Goal: Task Accomplishment & Management: Use online tool/utility

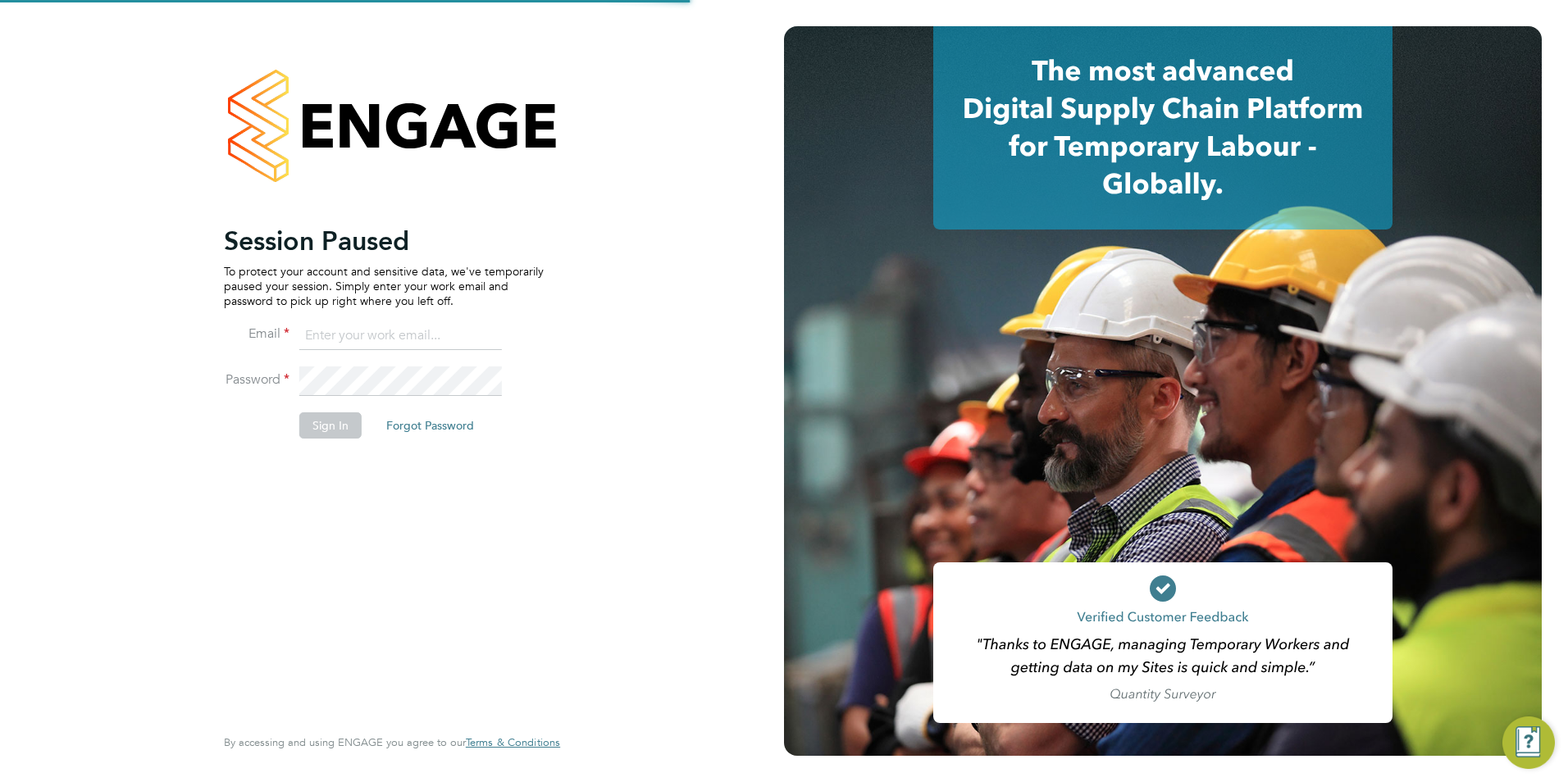
type input "wates@alliance-msp.co.uk"
click at [313, 424] on button "Sign In" at bounding box center [330, 425] width 62 height 26
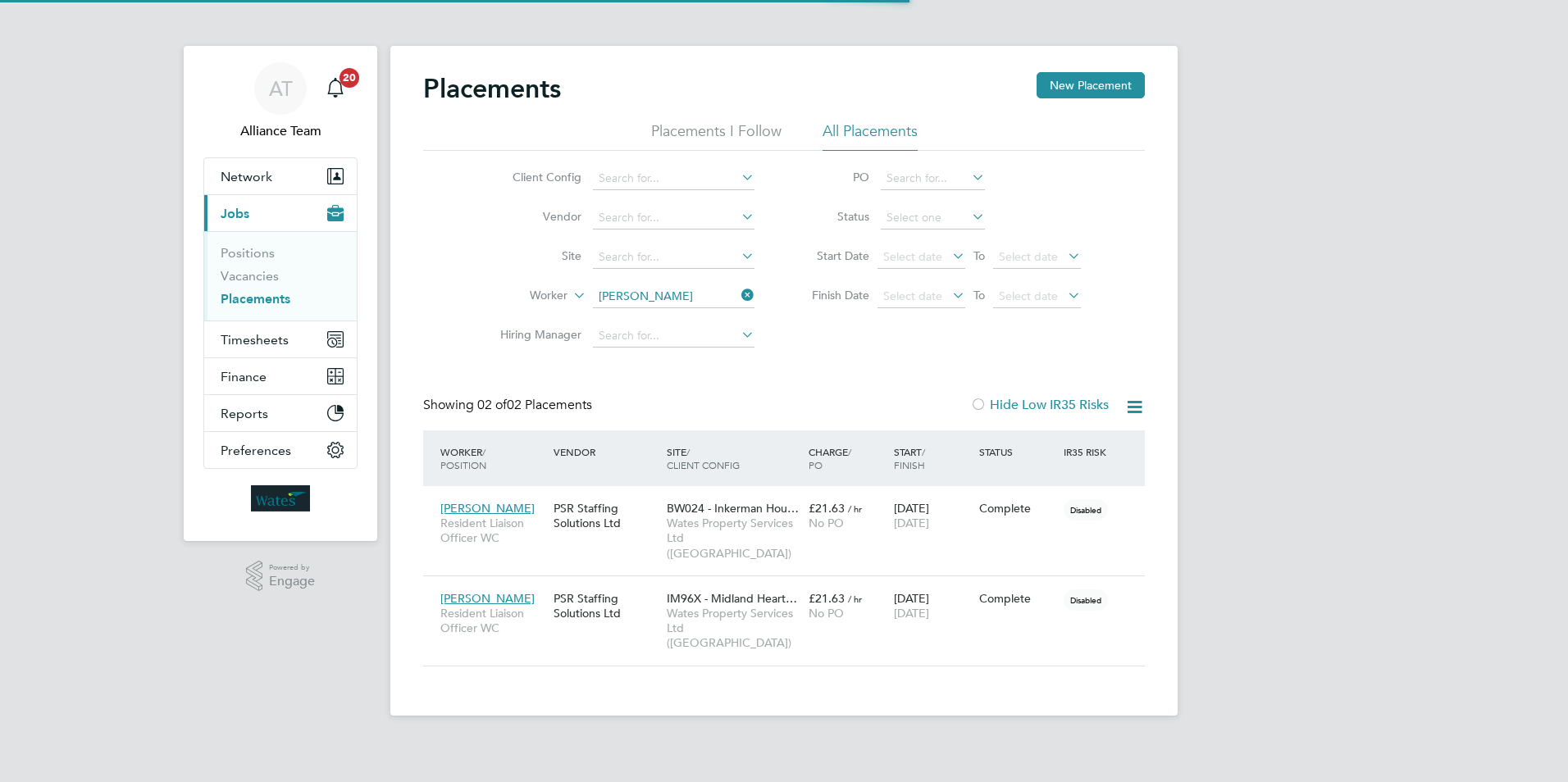
scroll to position [61, 142]
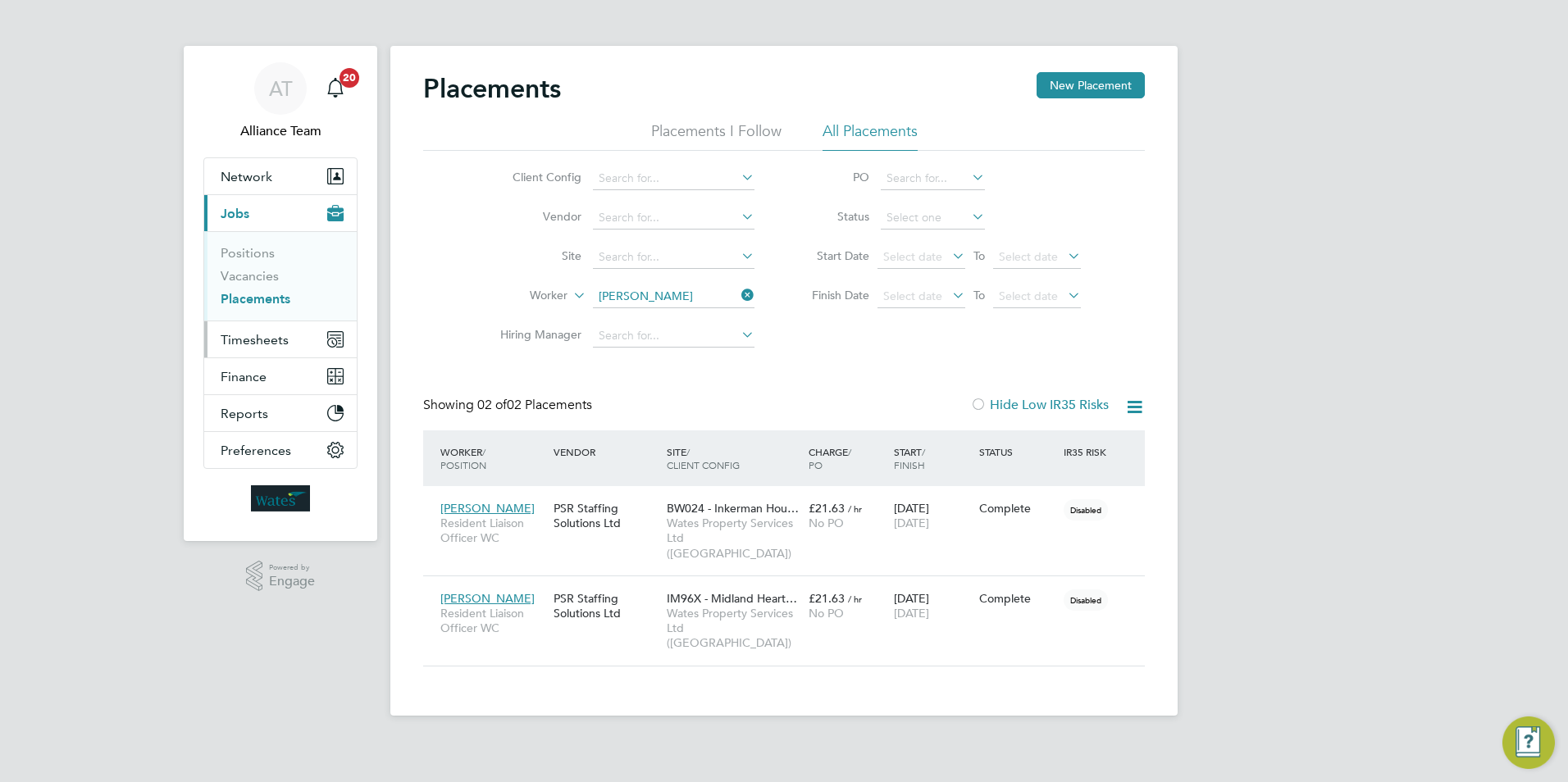
click at [272, 343] on span "Timesheets" at bounding box center [254, 339] width 68 height 16
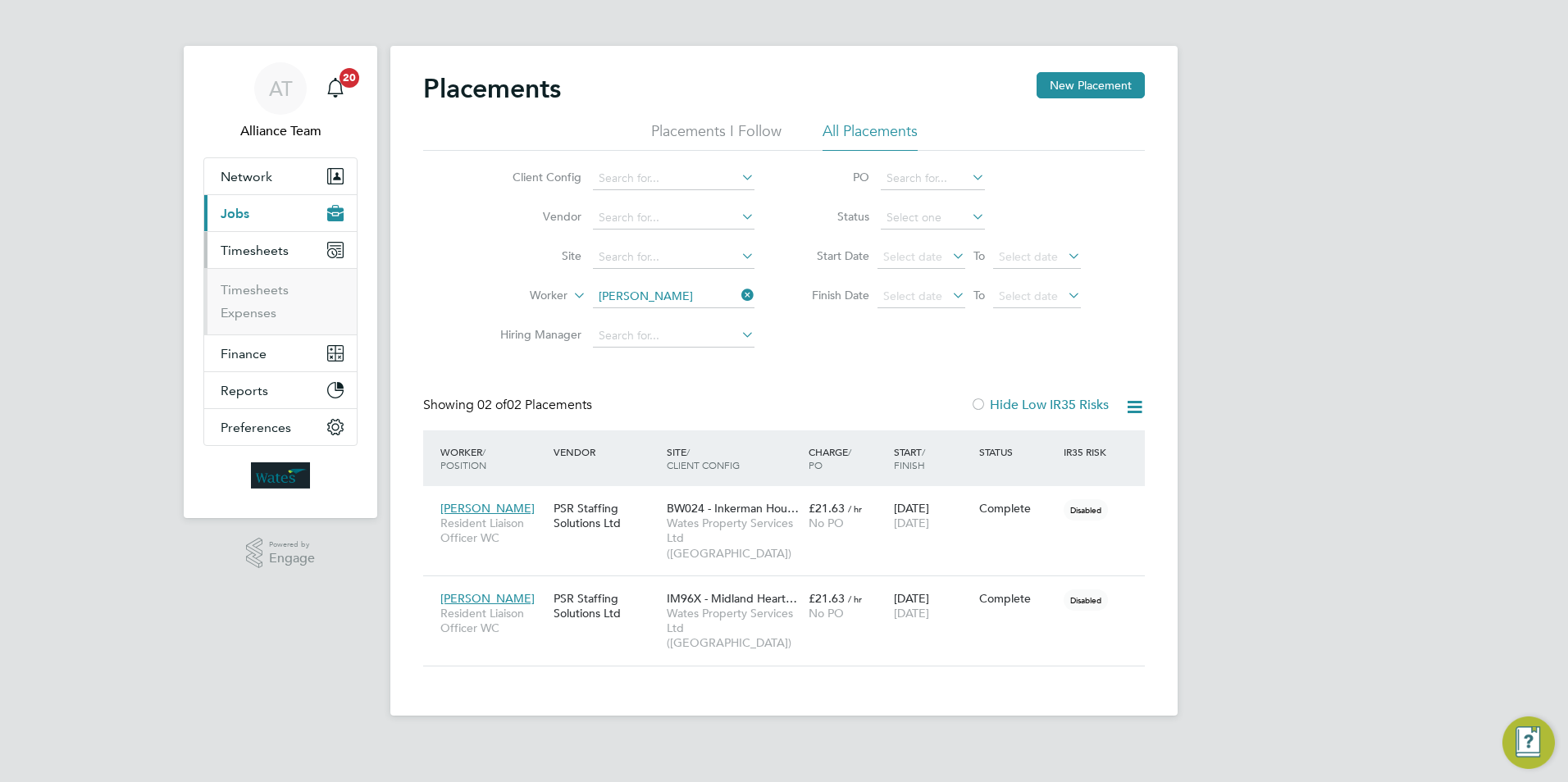
click at [238, 217] on span "Jobs" at bounding box center [234, 213] width 29 height 16
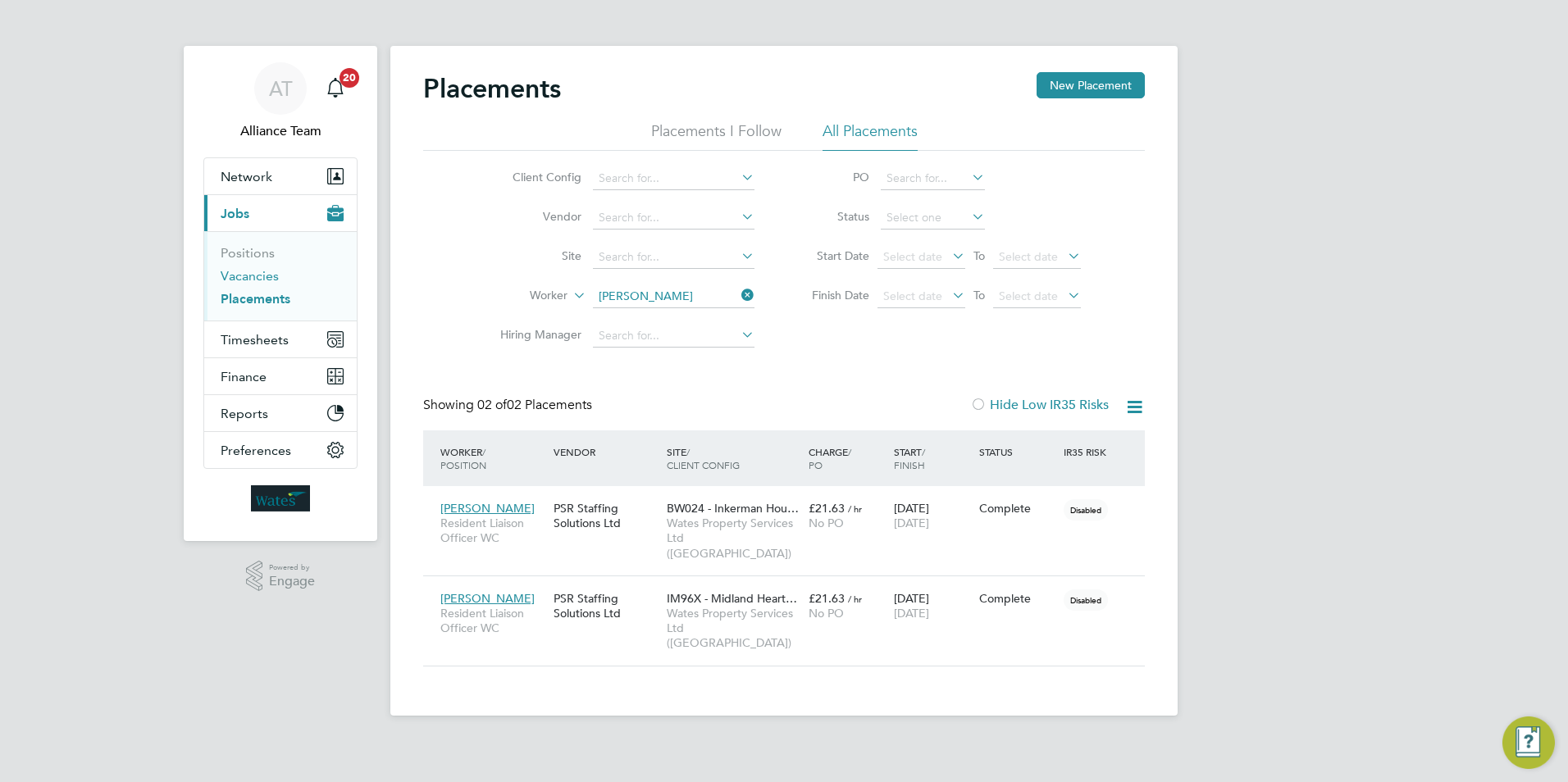
click at [262, 280] on link "Vacancies" at bounding box center [249, 276] width 58 height 16
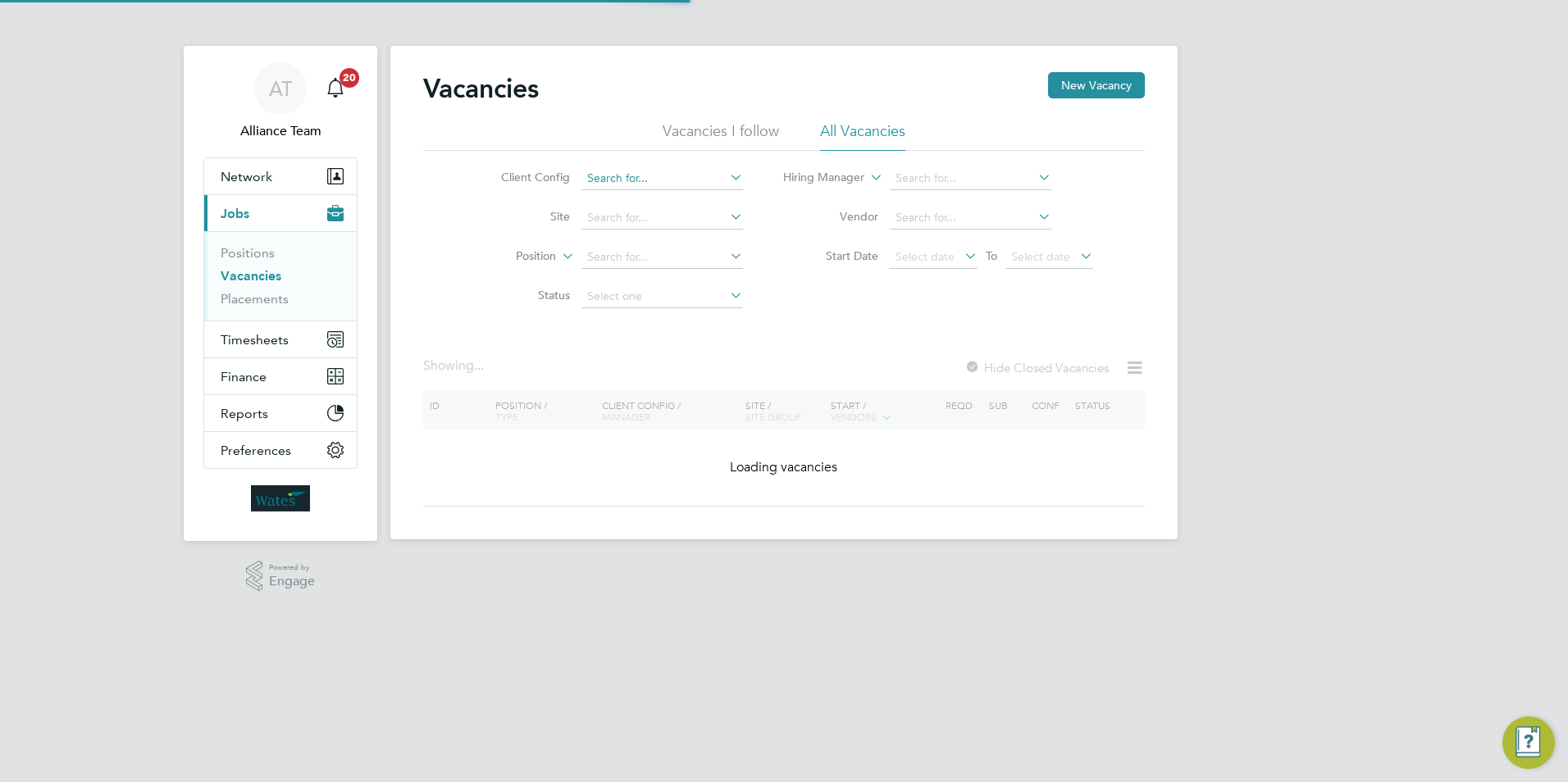
click at [633, 170] on input at bounding box center [661, 179] width 161 height 23
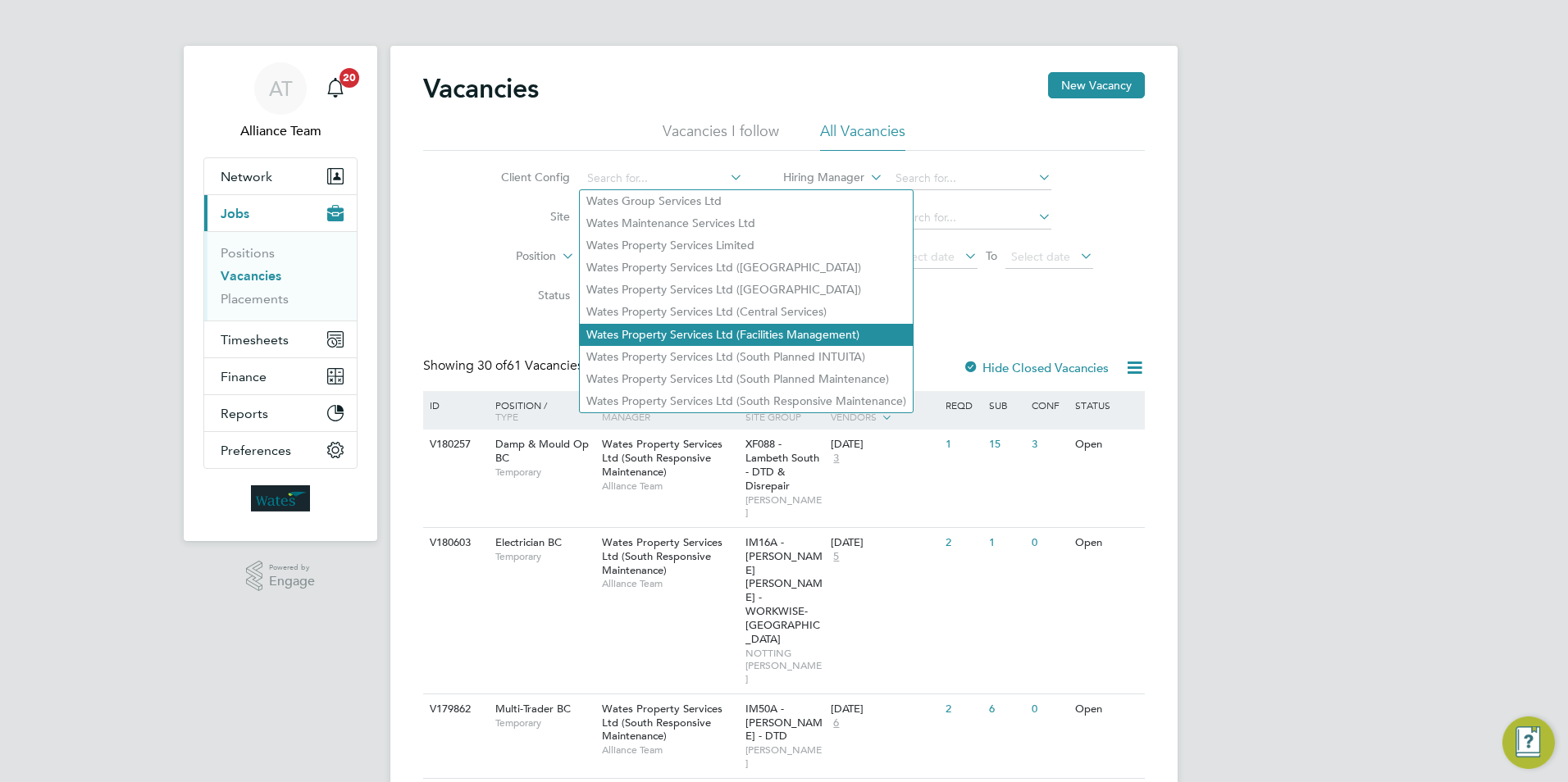
click at [694, 329] on li "Wates Property Services Ltd (Facilities Management)" at bounding box center [746, 334] width 333 height 22
type input "Wates Property Services Ltd (Facilities Management)"
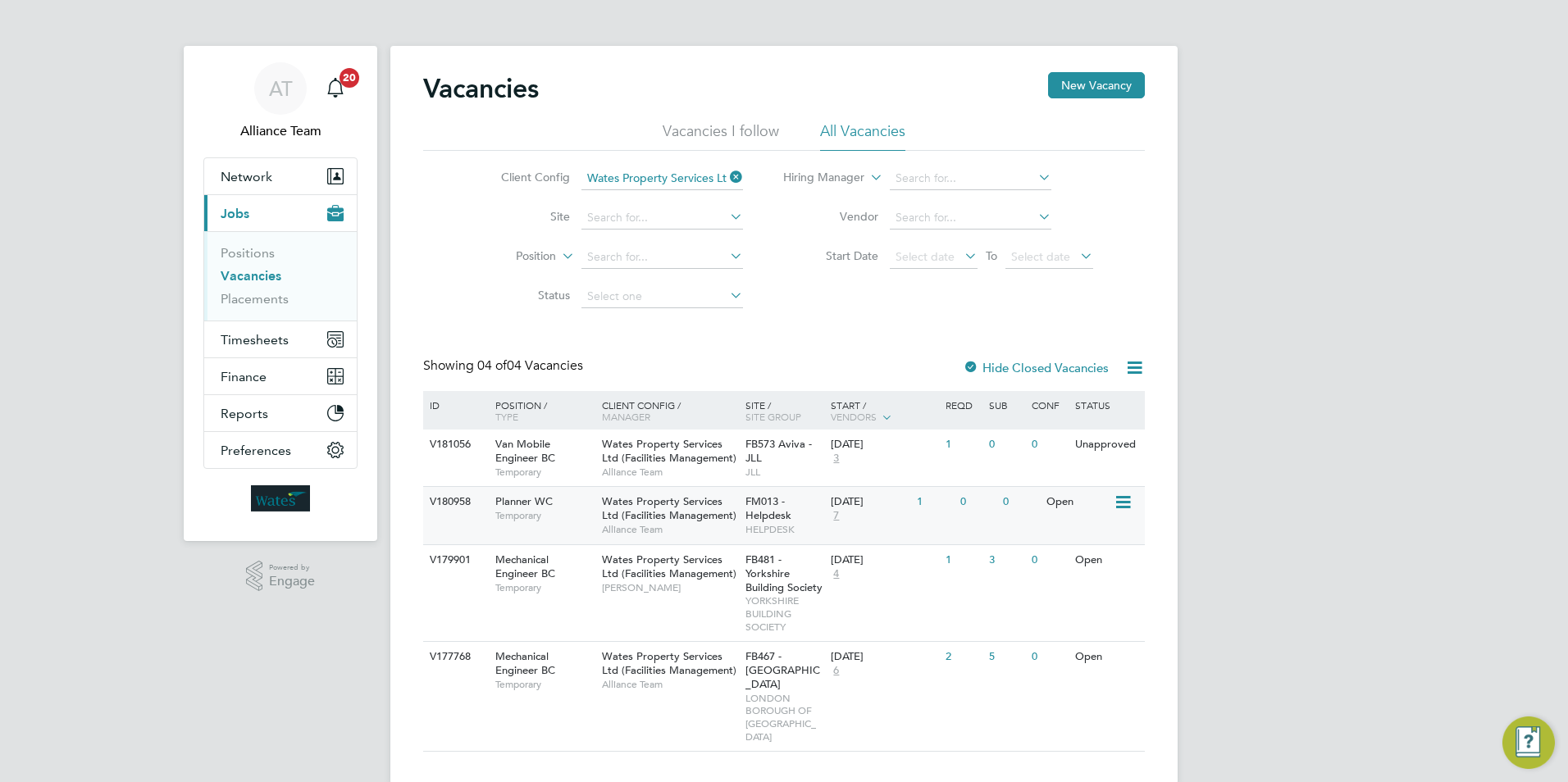
click at [697, 502] on span "Wates Property Services Ltd (Facilities Management)" at bounding box center [669, 508] width 134 height 28
click at [267, 280] on link "Vacancies" at bounding box center [250, 276] width 60 height 16
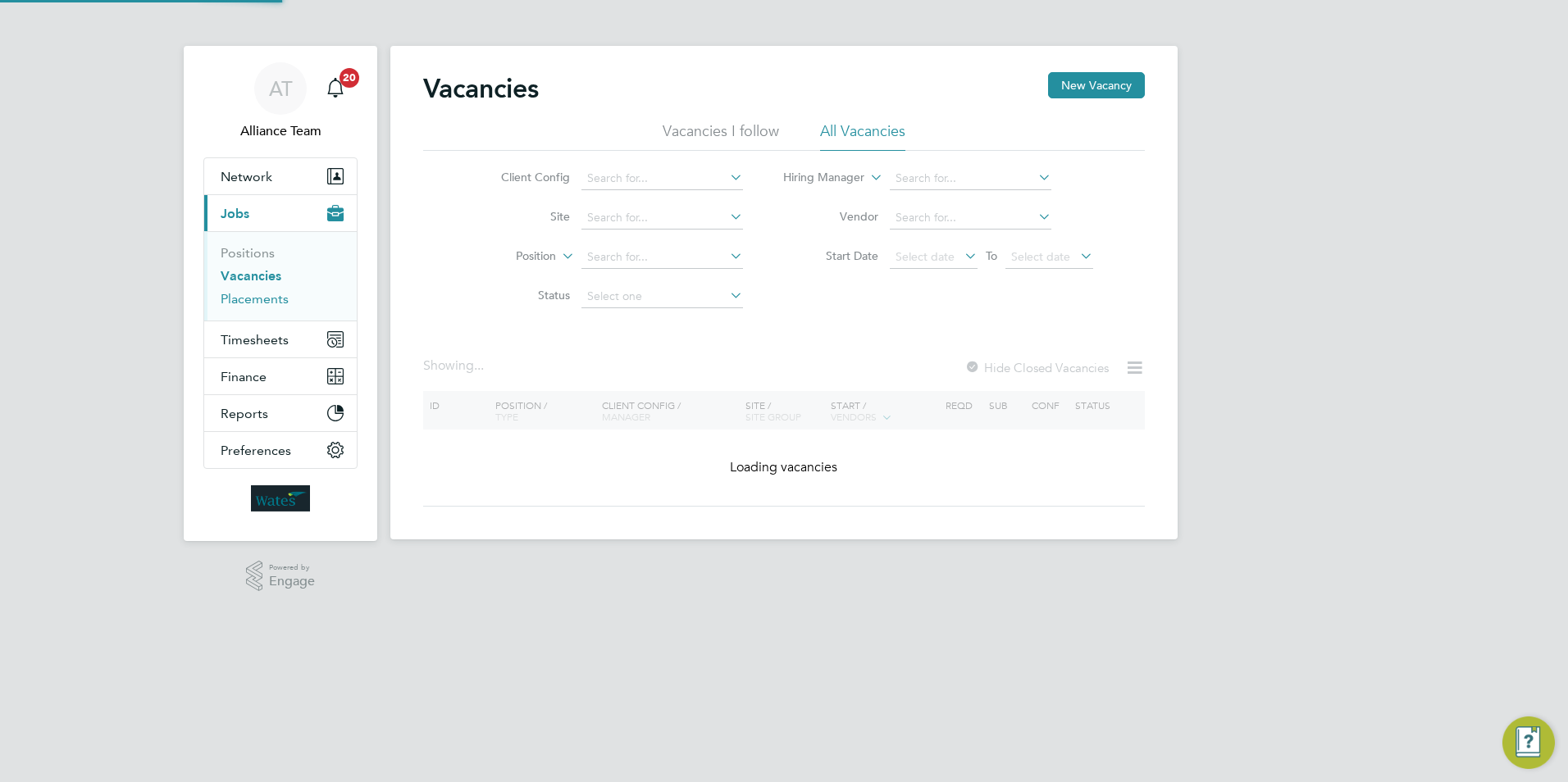
click at [262, 298] on link "Placements" at bounding box center [254, 299] width 68 height 16
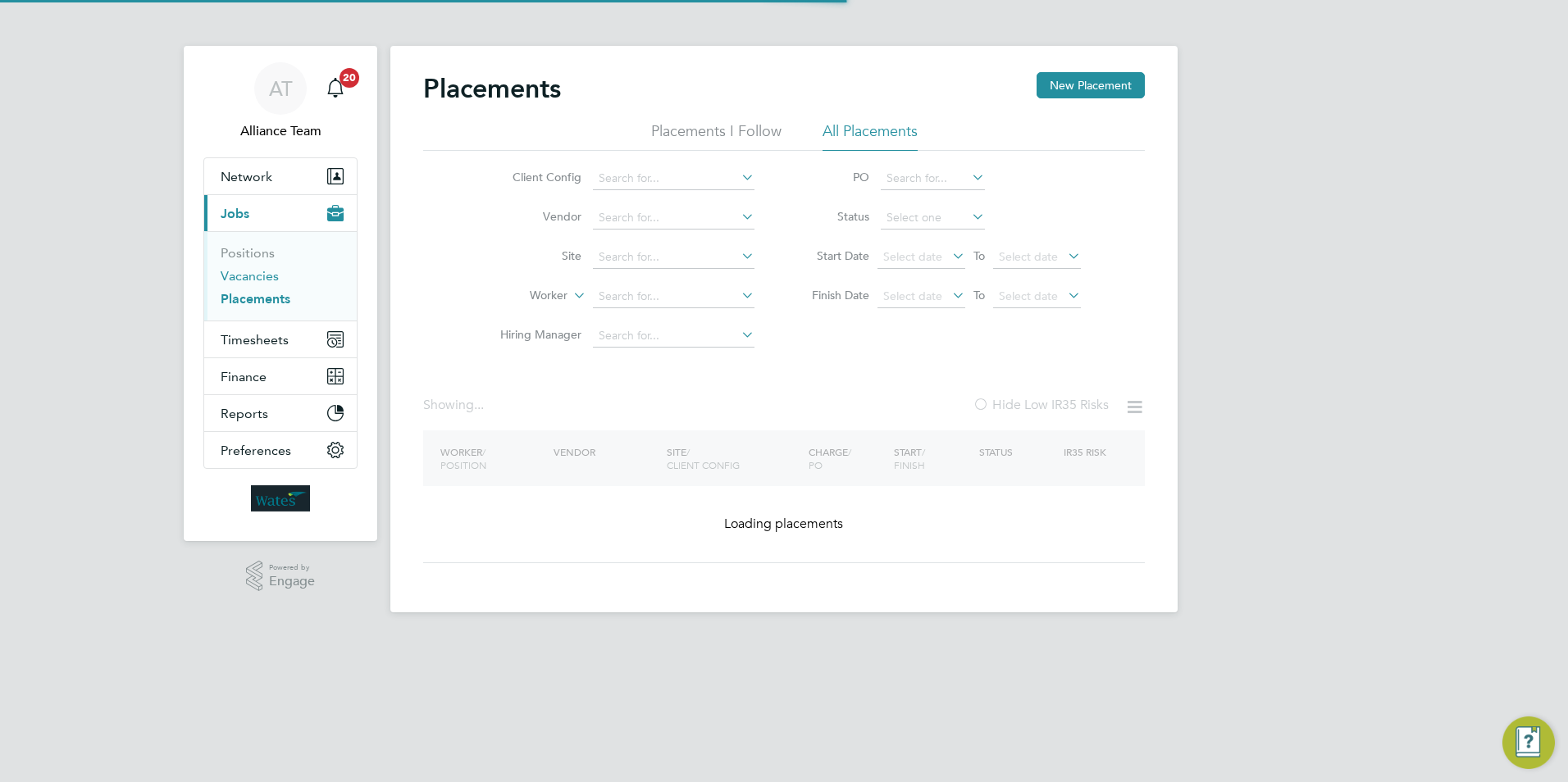
click at [257, 272] on link "Vacancies" at bounding box center [249, 276] width 58 height 16
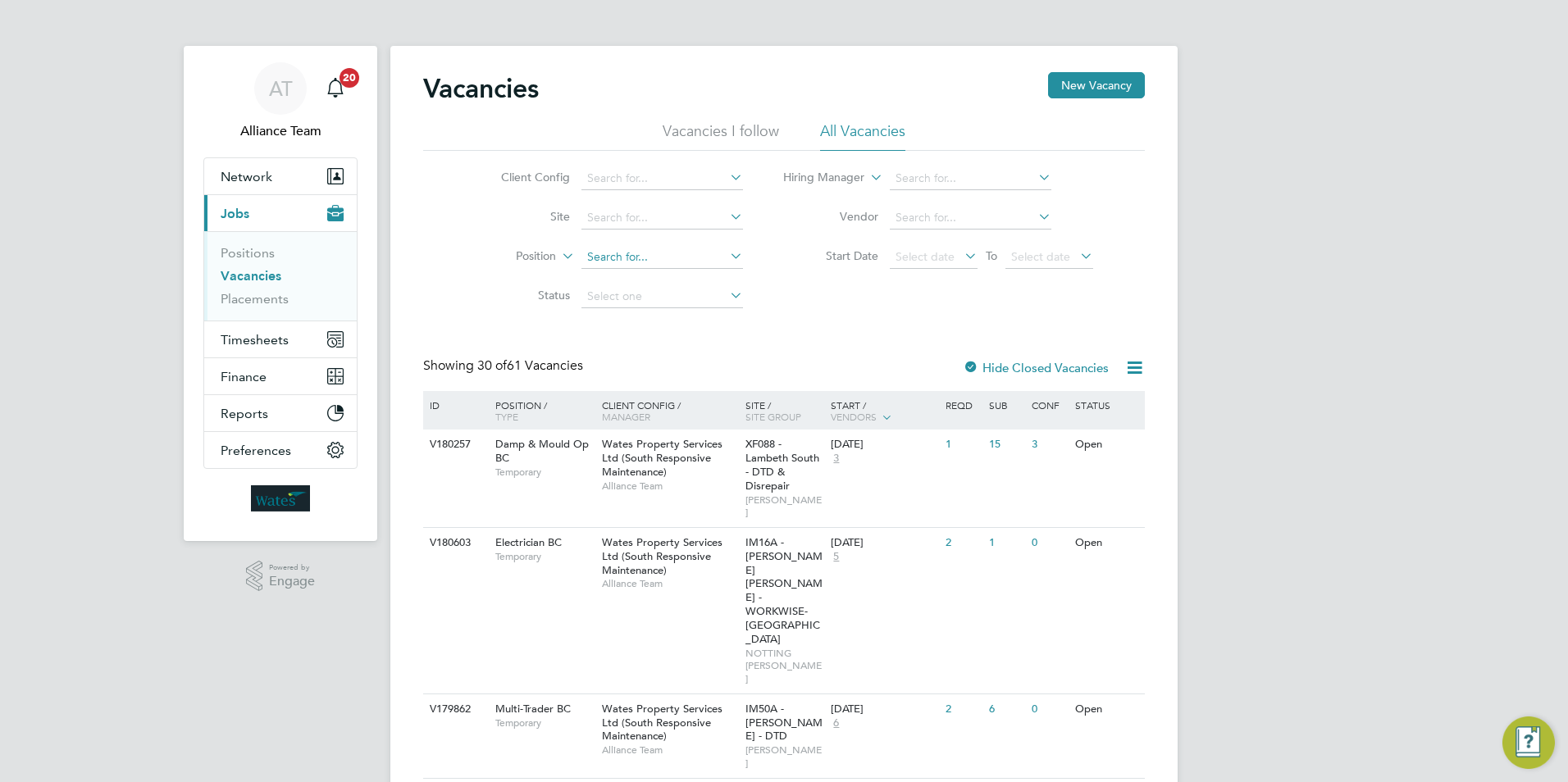
click at [635, 252] on input at bounding box center [661, 257] width 161 height 23
click at [452, 275] on div "Client Config Site Position Status Hiring Manager Vendor Start Date Select date…" at bounding box center [784, 233] width 722 height 166
click at [629, 165] on li "Client Config" at bounding box center [609, 179] width 308 height 40
click at [630, 170] on input at bounding box center [661, 179] width 161 height 23
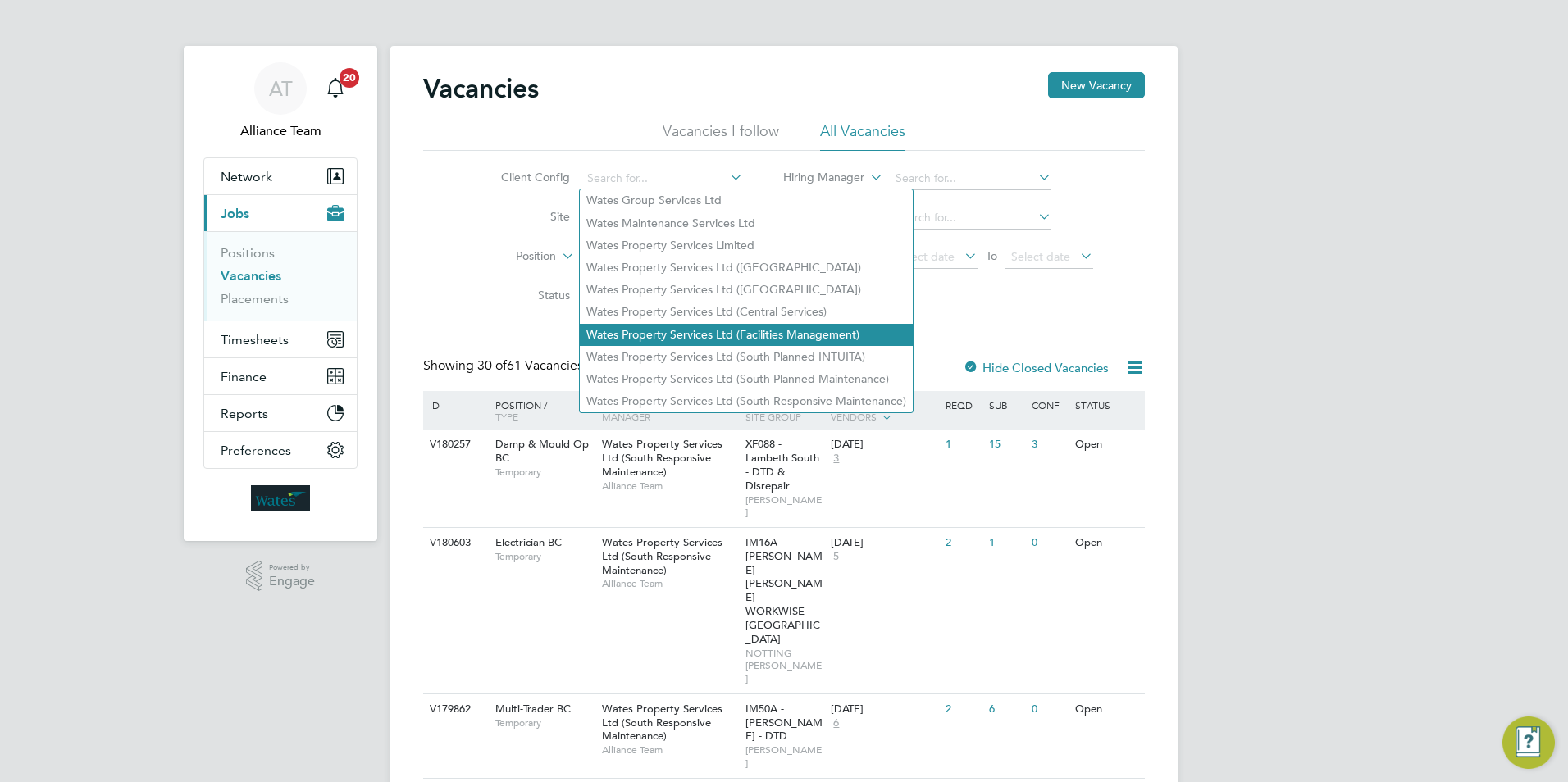
click at [718, 329] on li "Wates Property Services Ltd (Facilities Management)" at bounding box center [746, 334] width 333 height 22
type input "Wates Property Services Ltd (Facilities Management)"
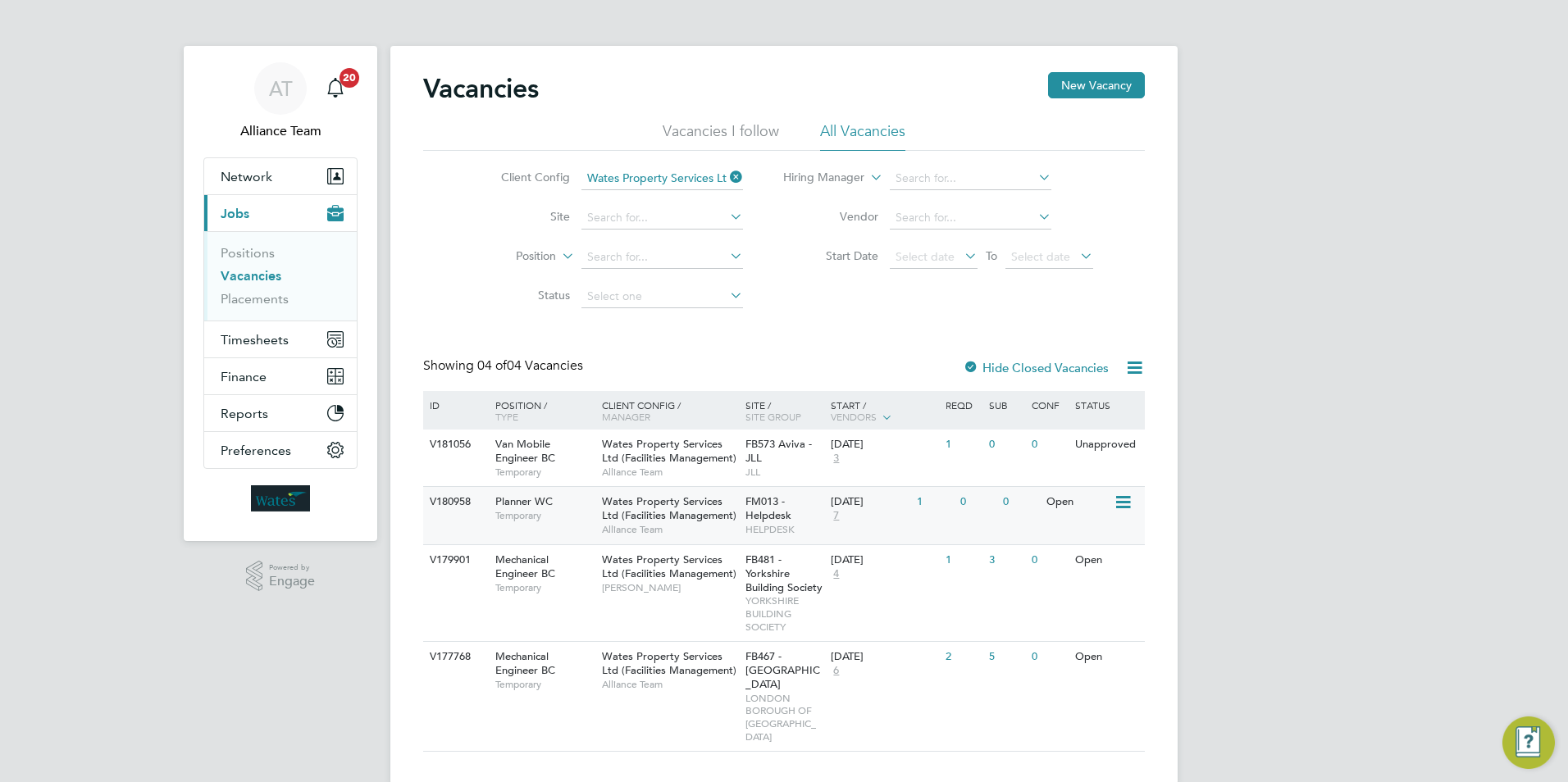
click at [580, 510] on span "Temporary" at bounding box center [544, 516] width 99 height 13
click at [234, 295] on link "Placements" at bounding box center [254, 299] width 68 height 16
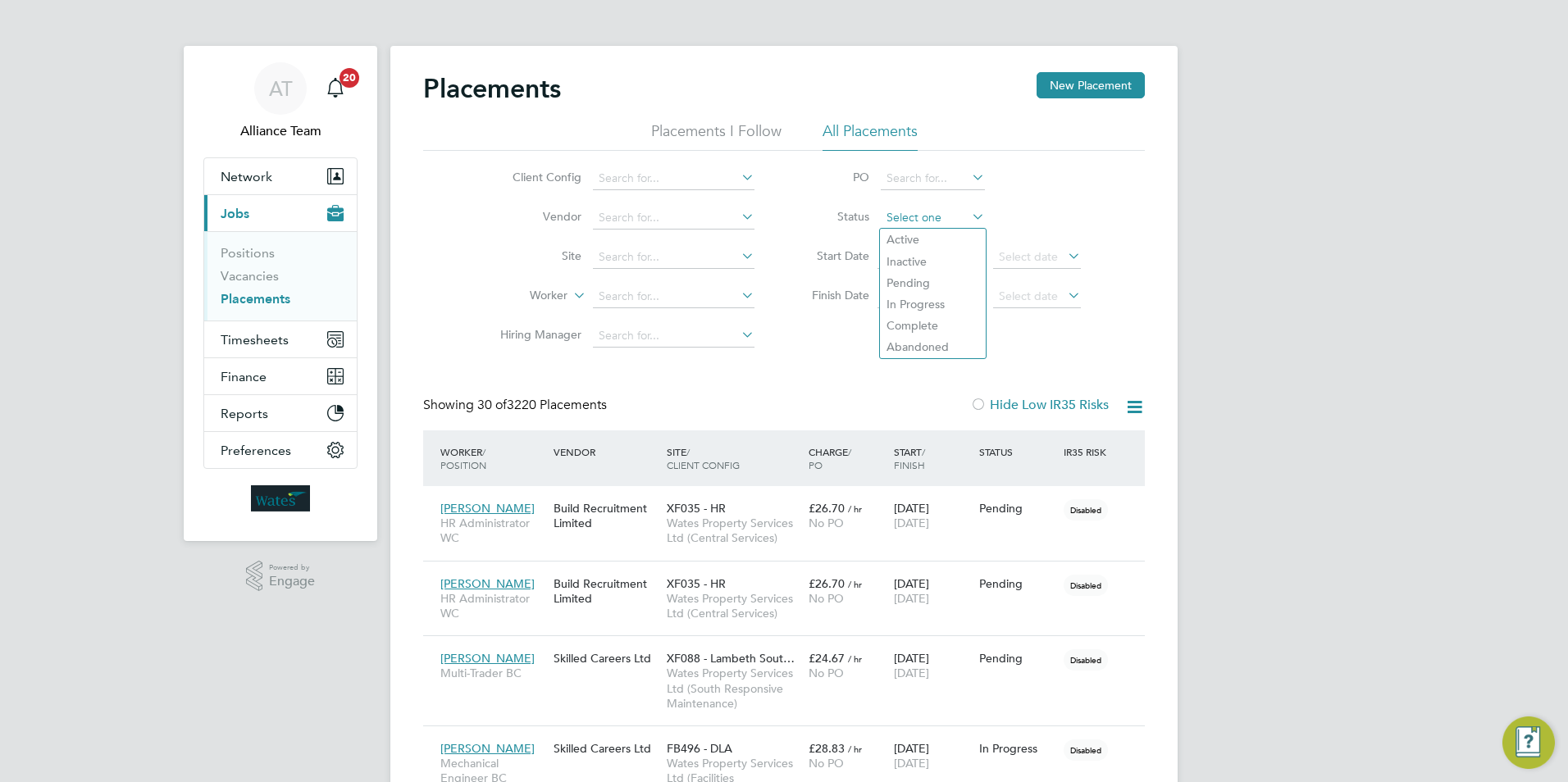
click at [895, 220] on input at bounding box center [933, 218] width 104 height 23
click at [903, 238] on li "Active" at bounding box center [933, 239] width 106 height 22
type input "Active"
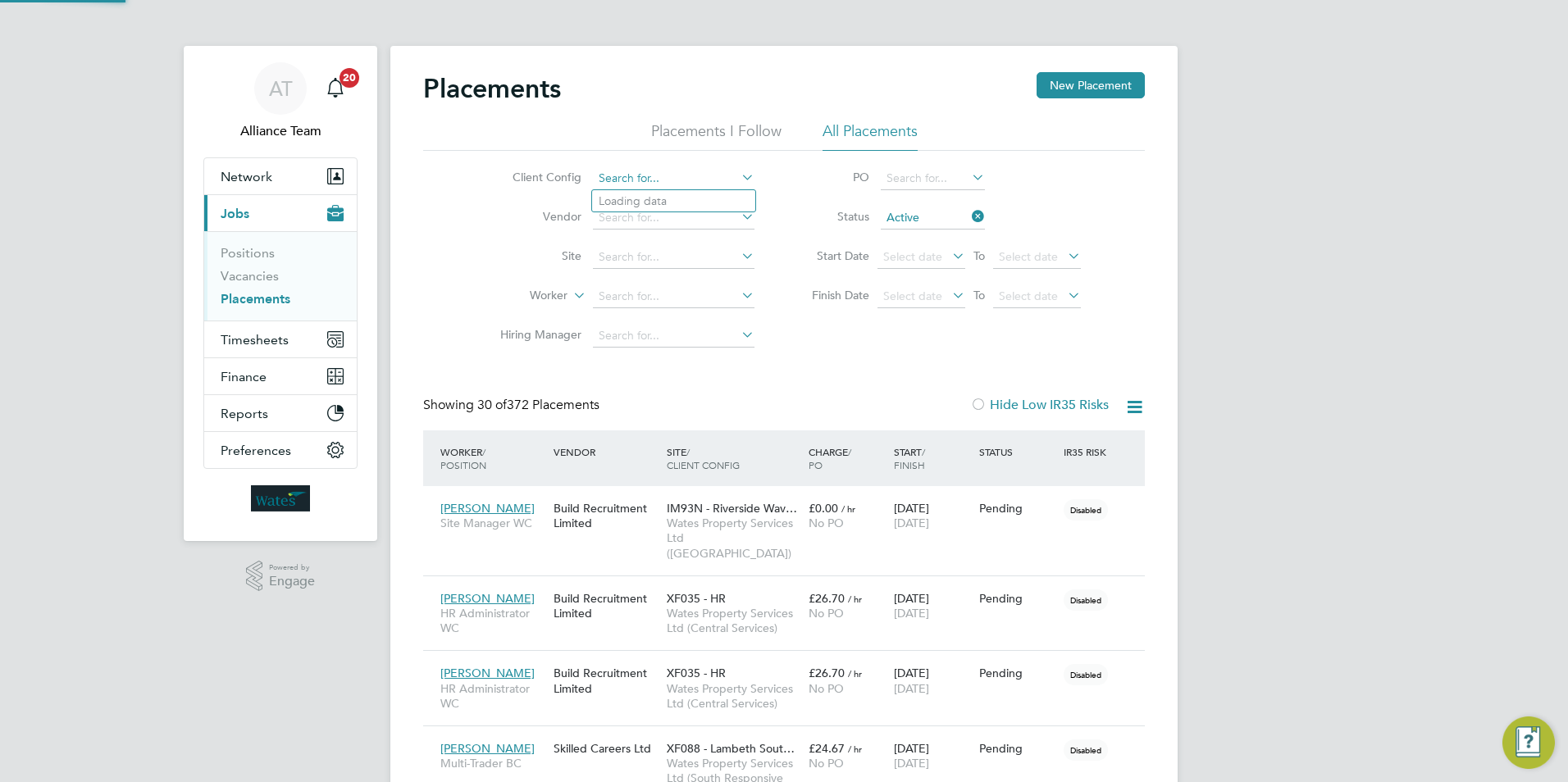
click at [627, 171] on input at bounding box center [673, 179] width 161 height 23
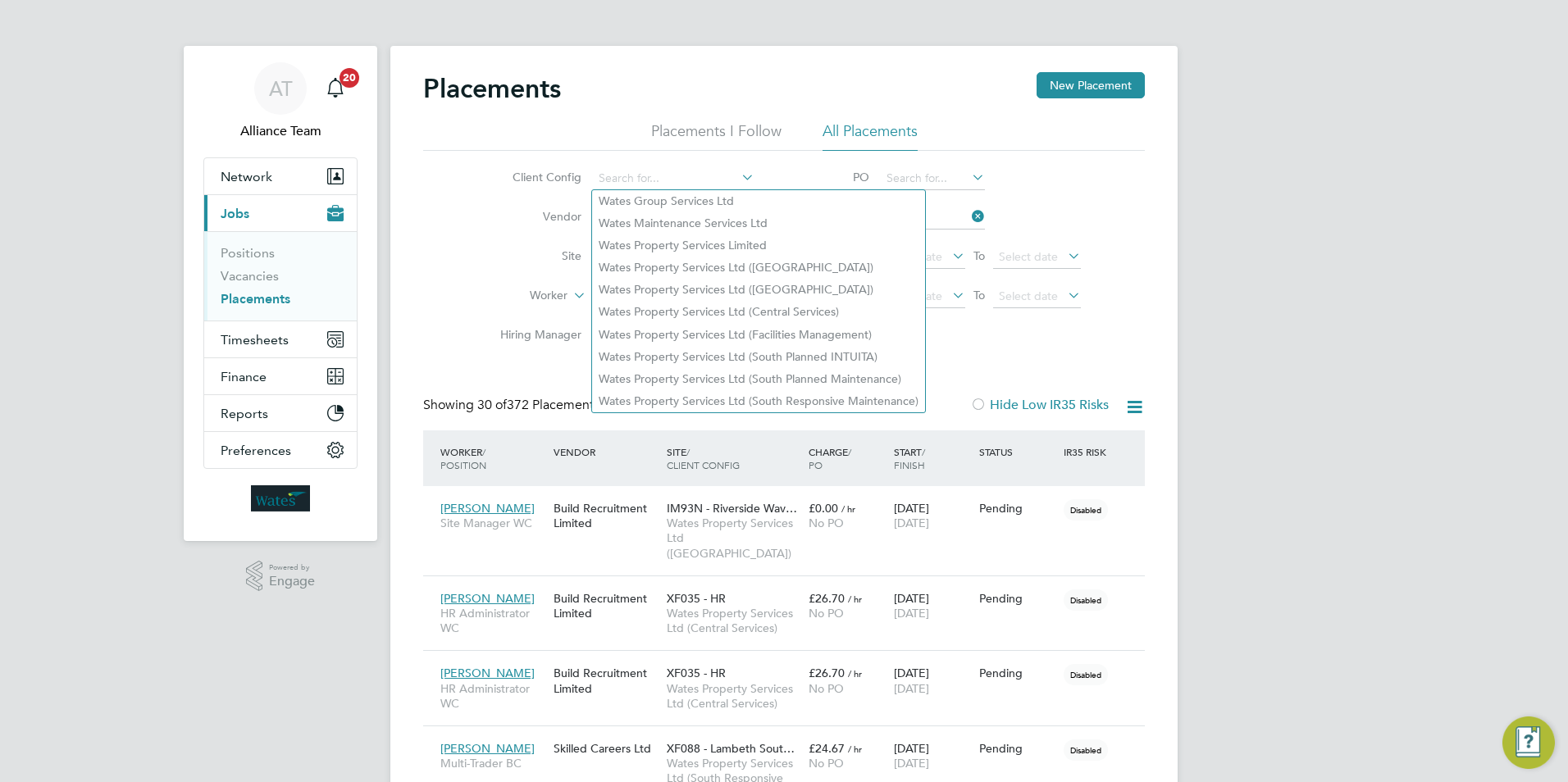
click at [1134, 408] on icon at bounding box center [1134, 406] width 21 height 21
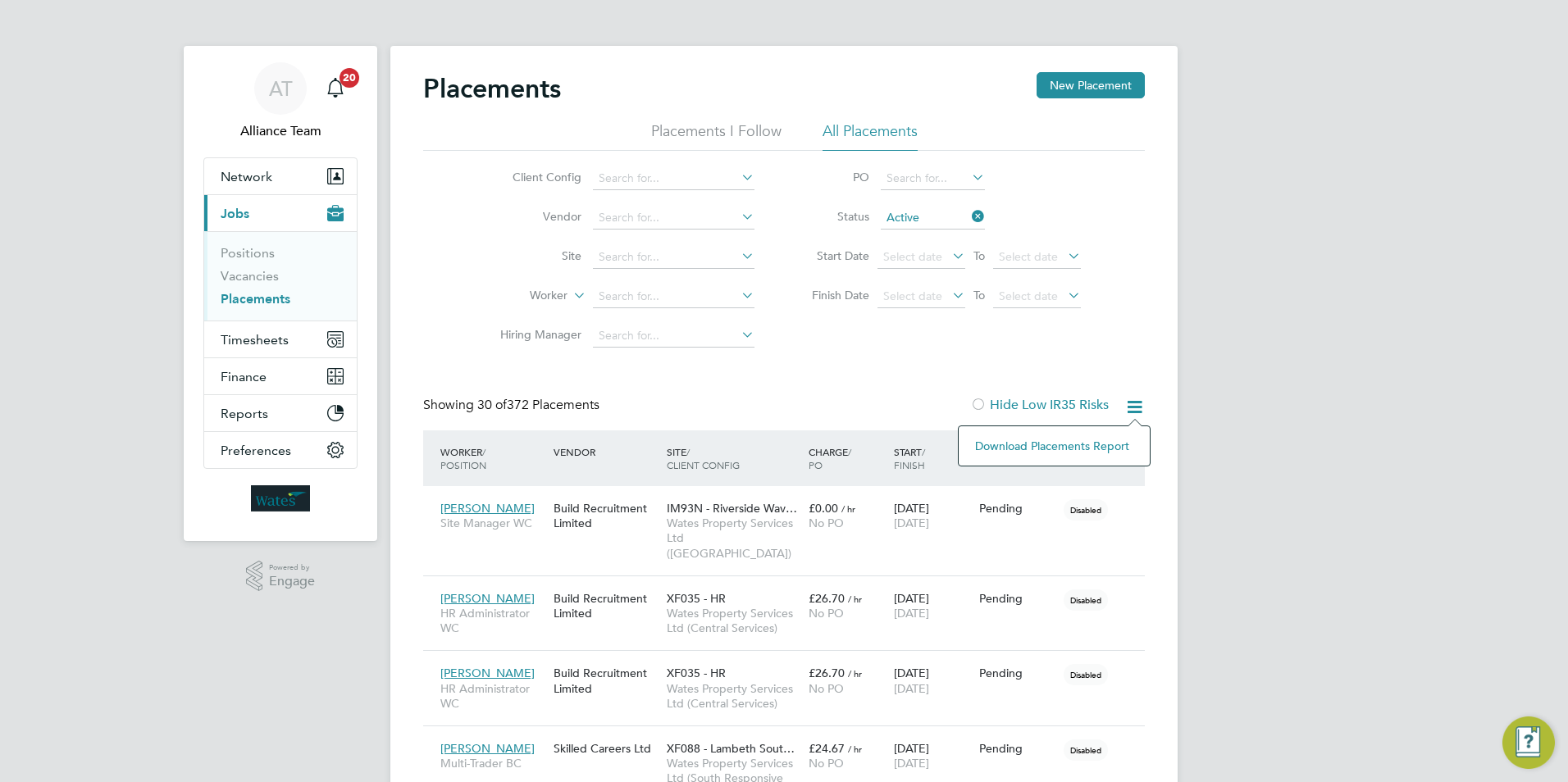
click at [1075, 441] on li "Download Placements Report" at bounding box center [1054, 446] width 175 height 23
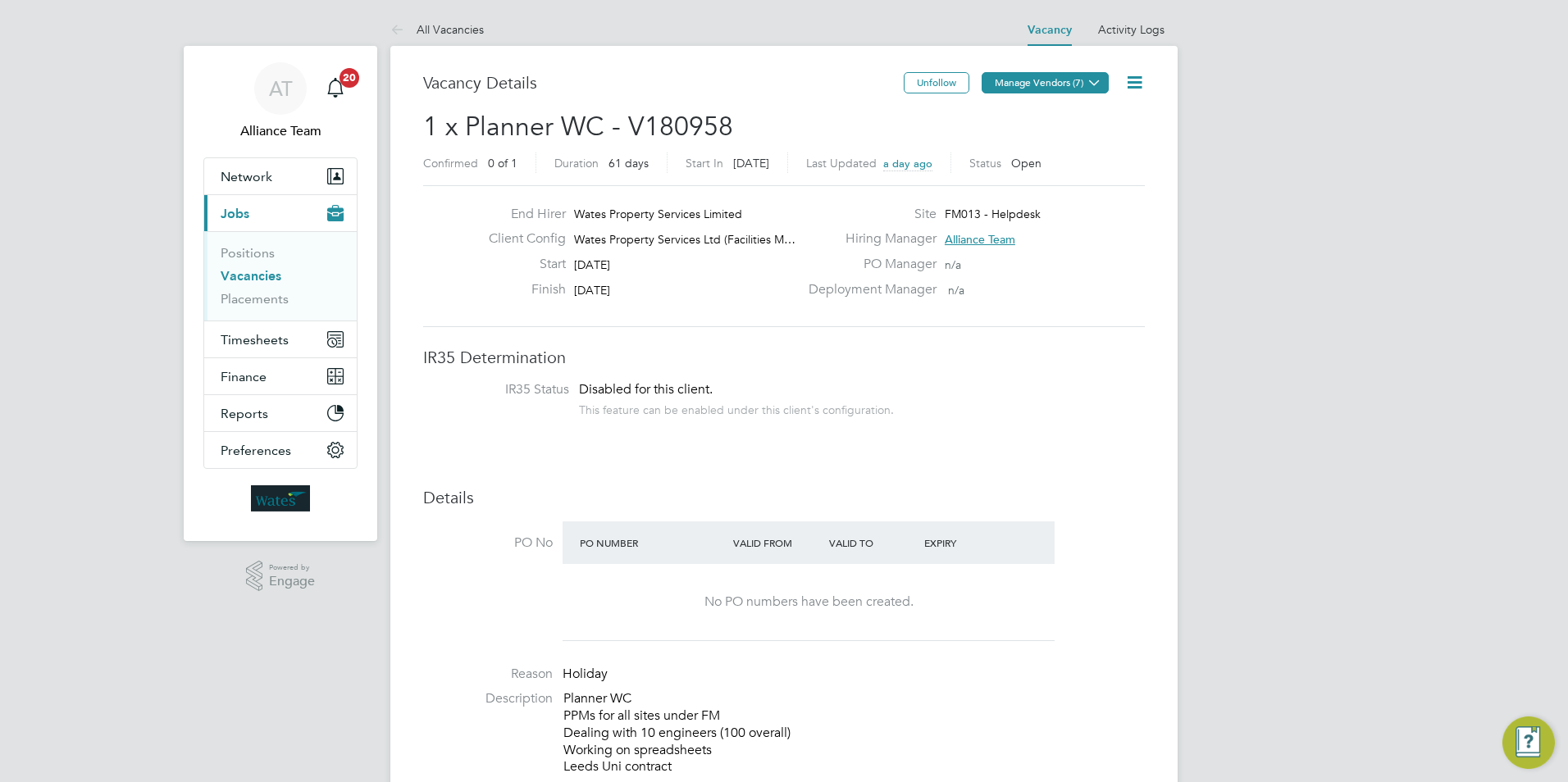
click at [1088, 84] on icon at bounding box center [1094, 82] width 12 height 12
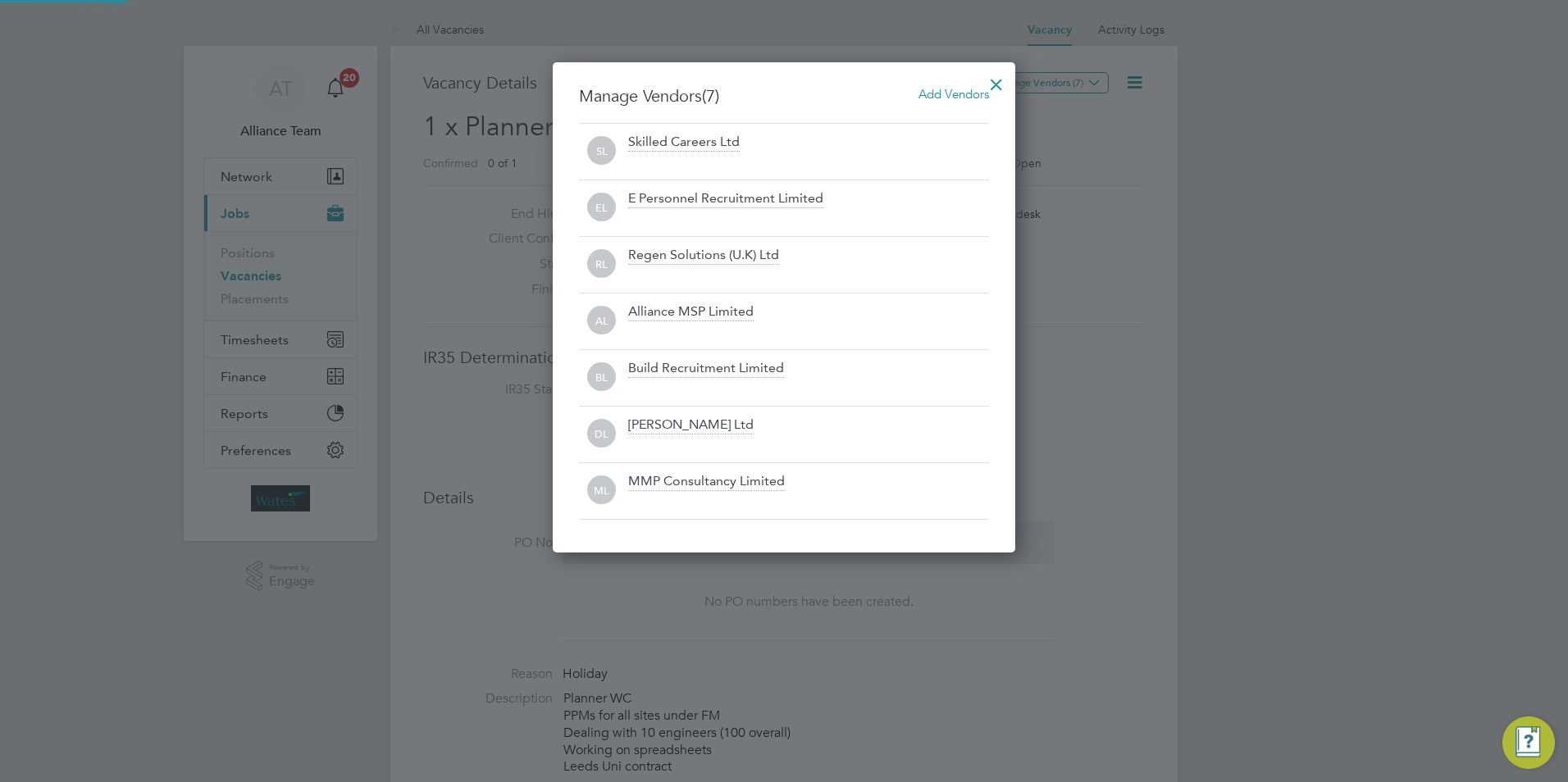
scroll to position [491, 464]
click at [995, 79] on div at bounding box center [997, 80] width 30 height 30
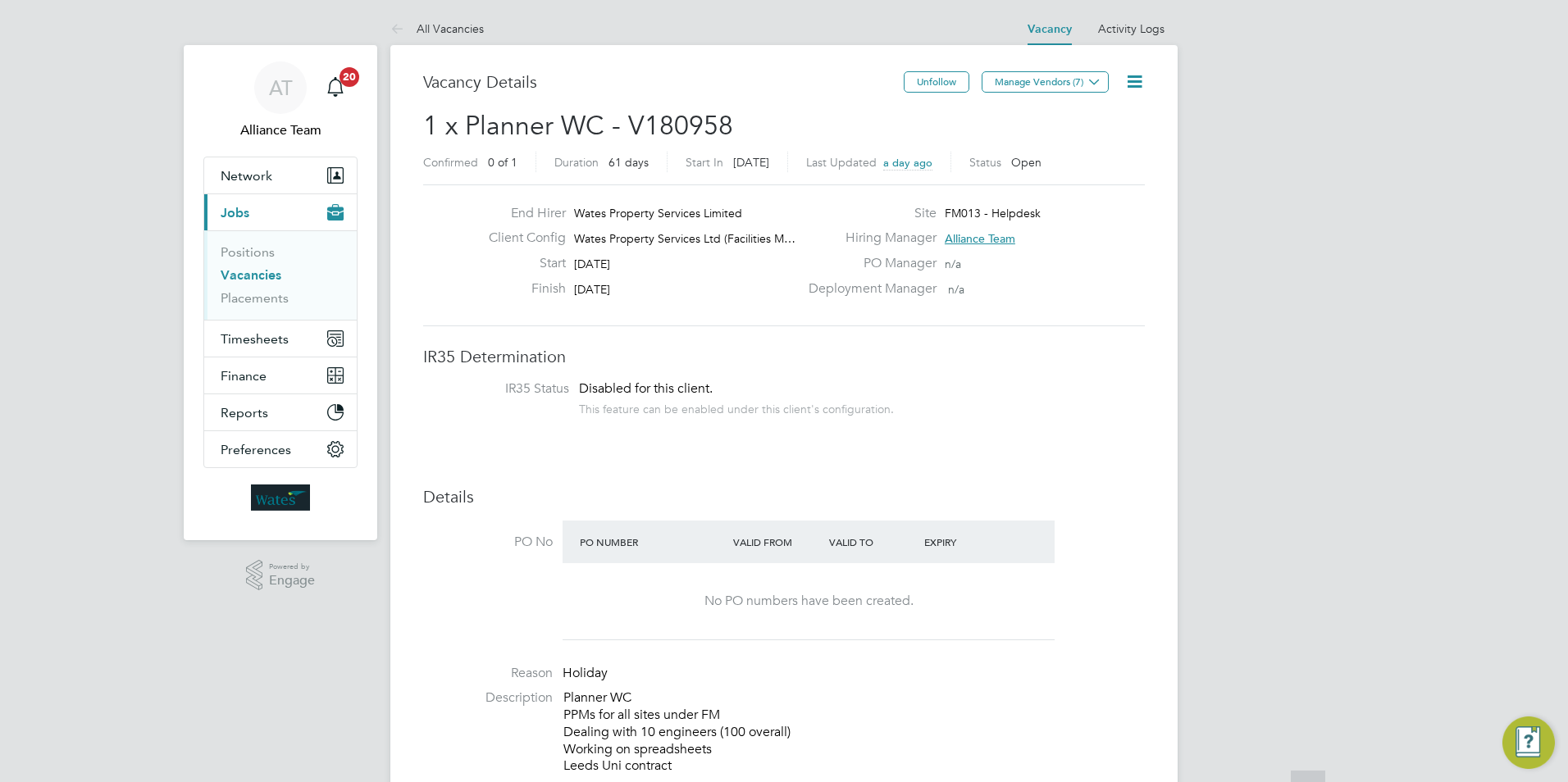
scroll to position [0, 0]
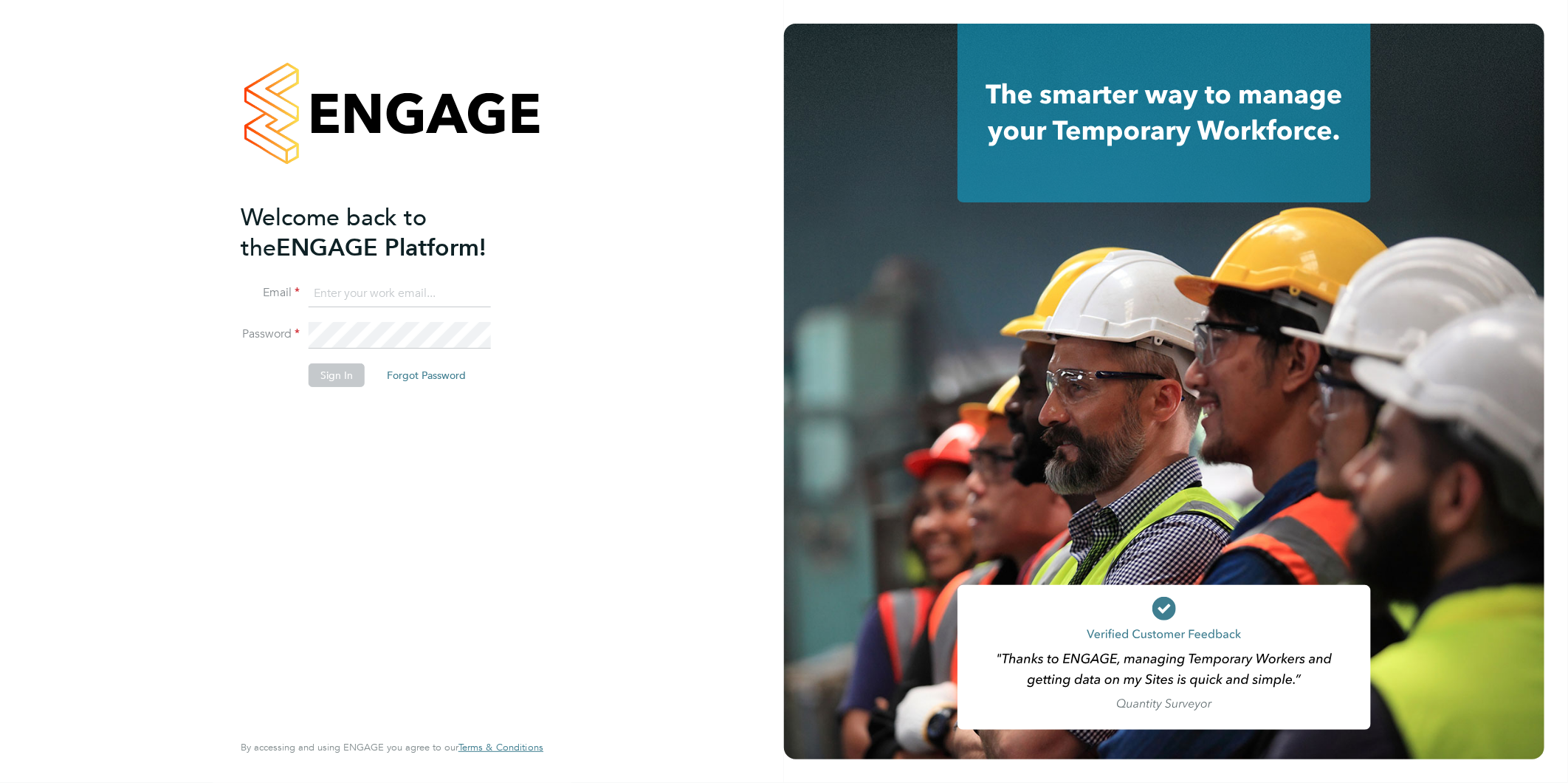
type input "[EMAIL_ADDRESS][DOMAIN_NAME]"
click at [322, 374] on button "Sign In" at bounding box center [336, 375] width 56 height 24
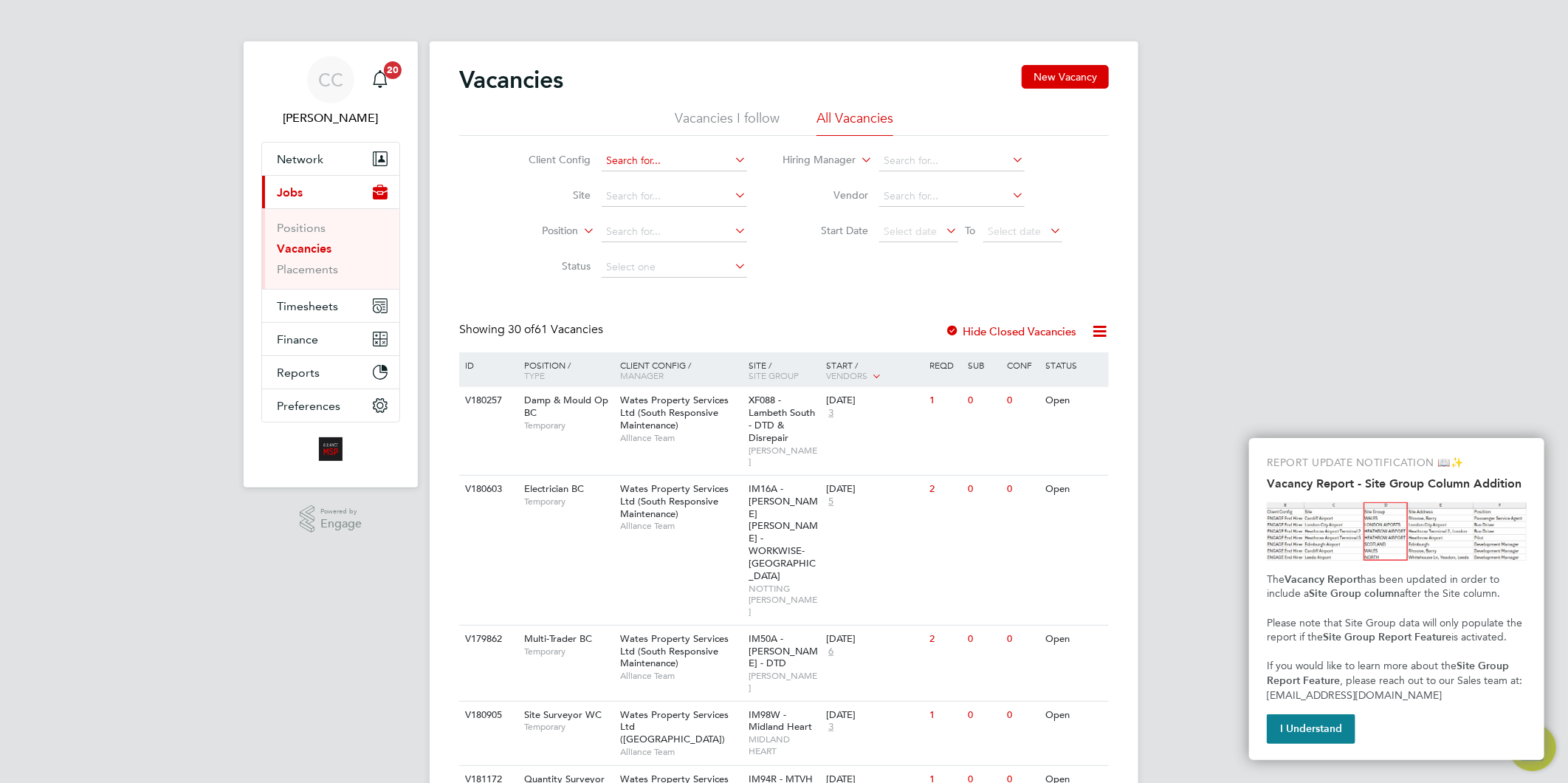
click at [648, 151] on input at bounding box center [674, 161] width 145 height 21
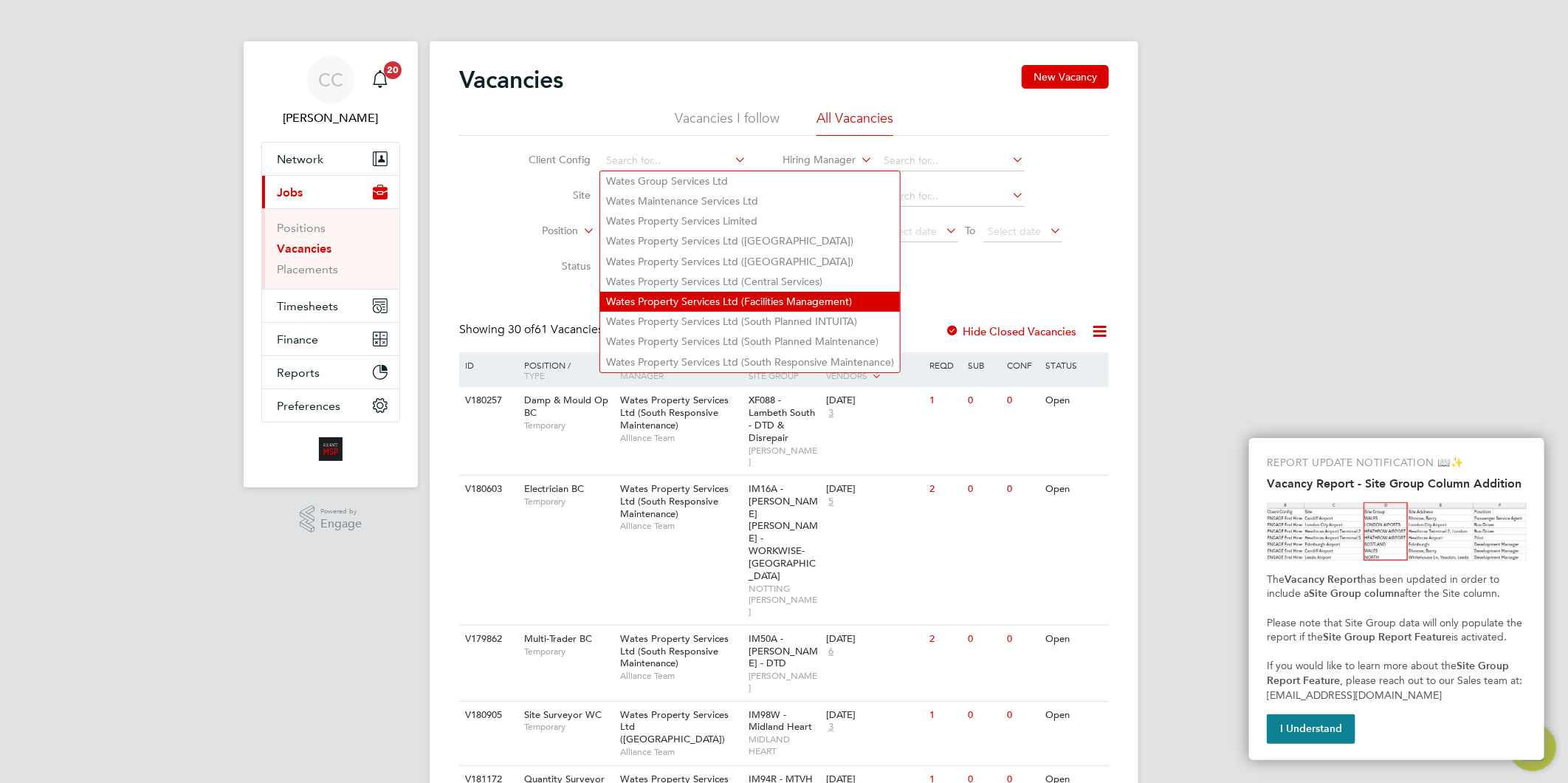
click at [687, 299] on li "Wates Property Services Ltd (Facilities Management)" at bounding box center [750, 301] width 300 height 20
type input "Wates Property Services Ltd (Facilities Management)"
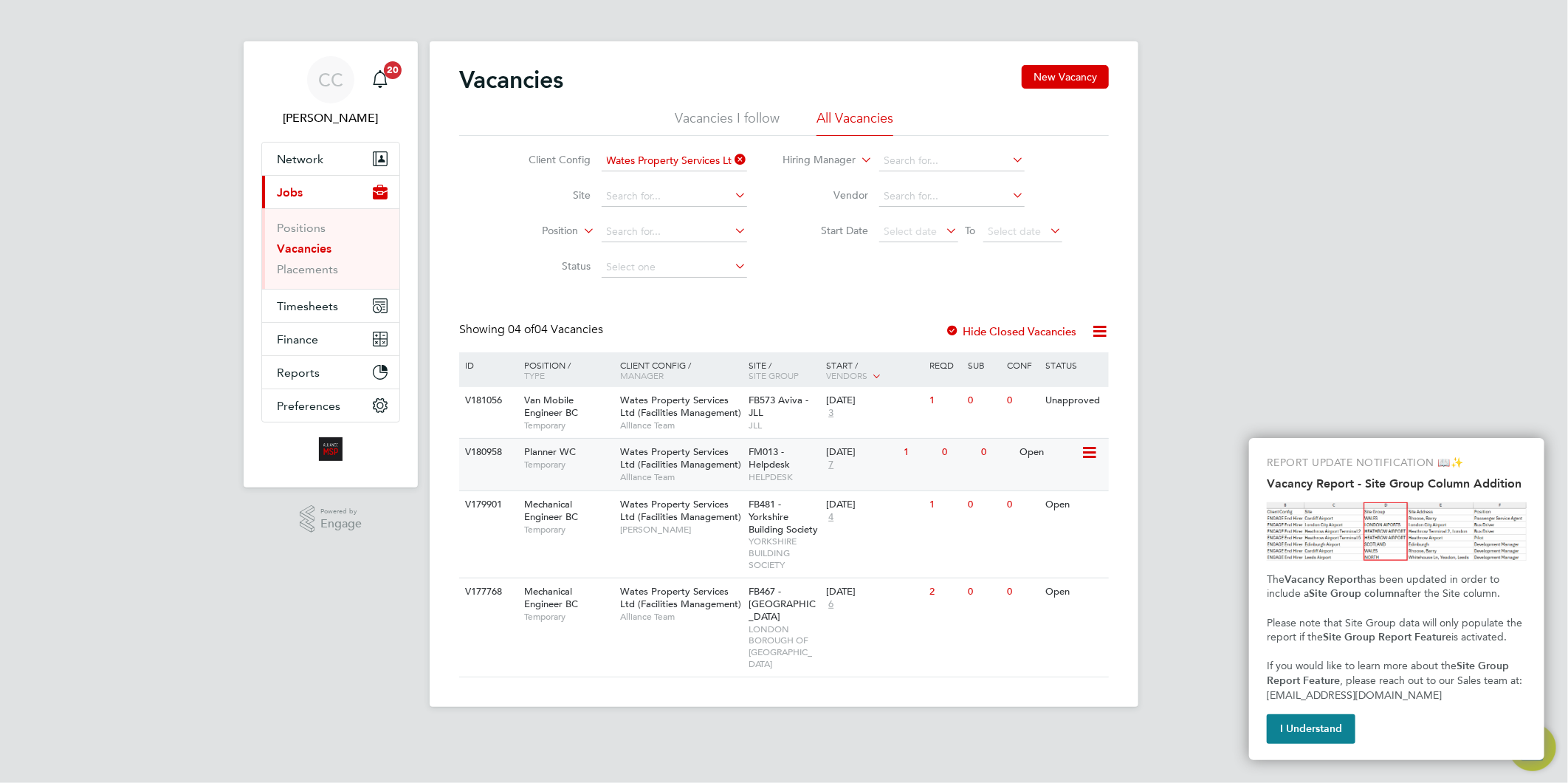
click at [674, 464] on span "Wates Property Services Ltd (Facilities Management)" at bounding box center [680, 458] width 121 height 25
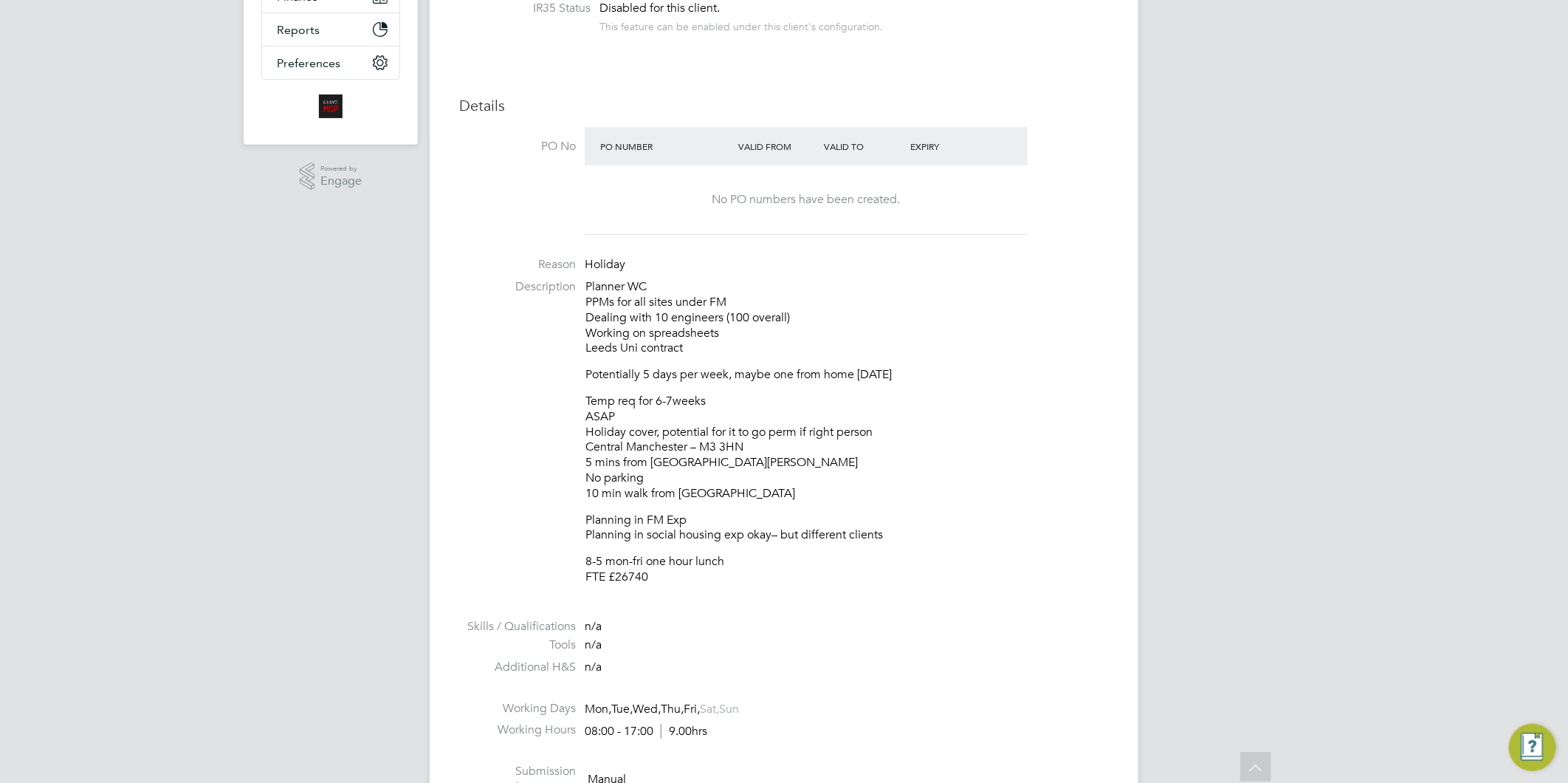
scroll to position [452, 0]
